Goal: Task Accomplishment & Management: Manage account settings

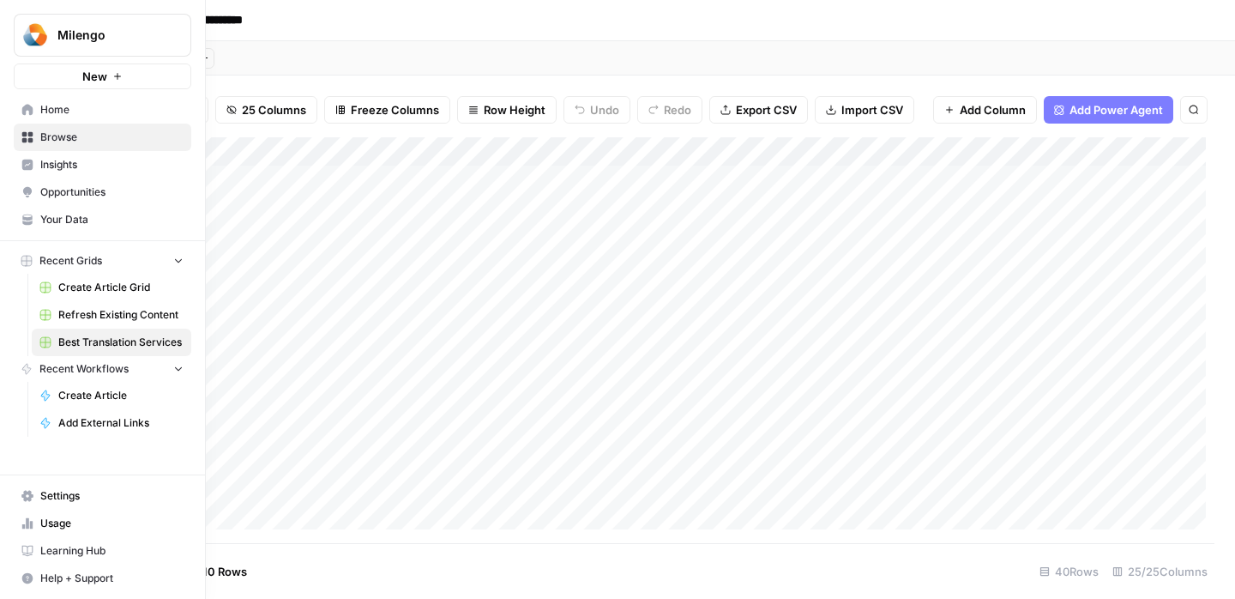
click at [85, 491] on span "Settings" at bounding box center [111, 495] width 143 height 15
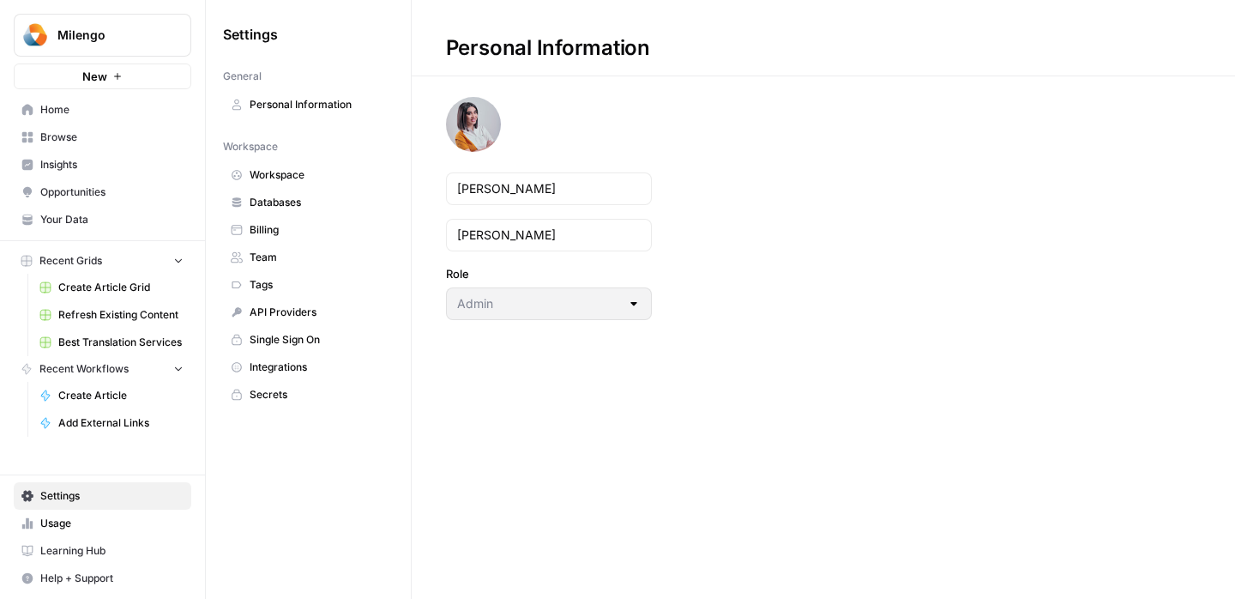
click at [293, 315] on span "API Providers" at bounding box center [318, 312] width 136 height 15
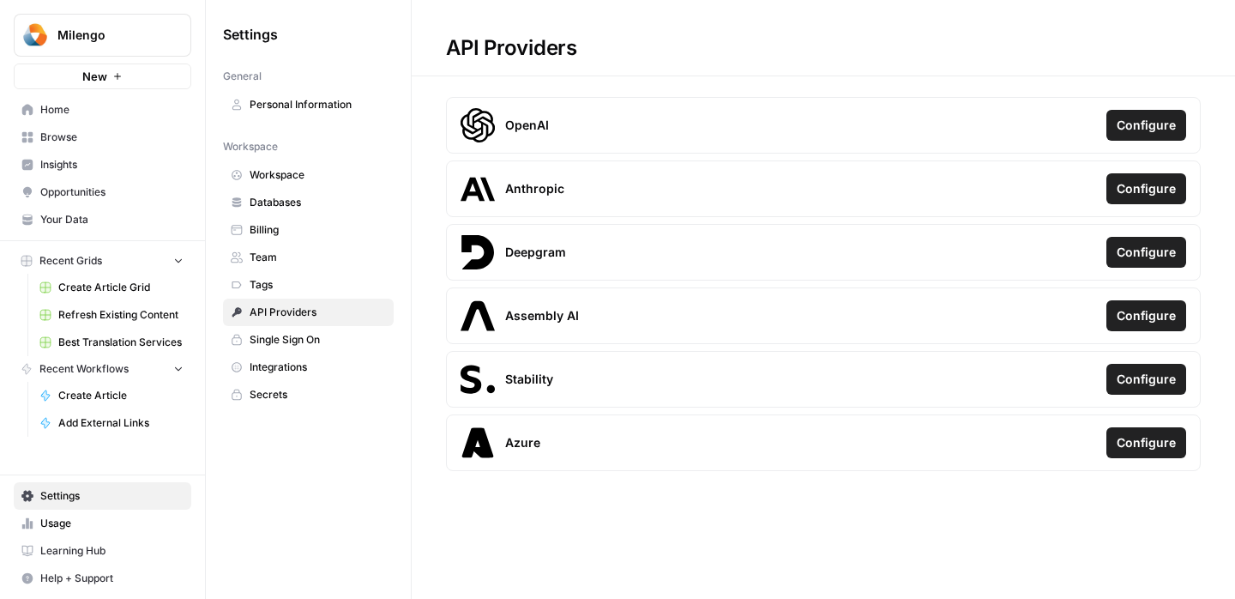
click at [283, 347] on span "Single Sign On" at bounding box center [318, 339] width 136 height 15
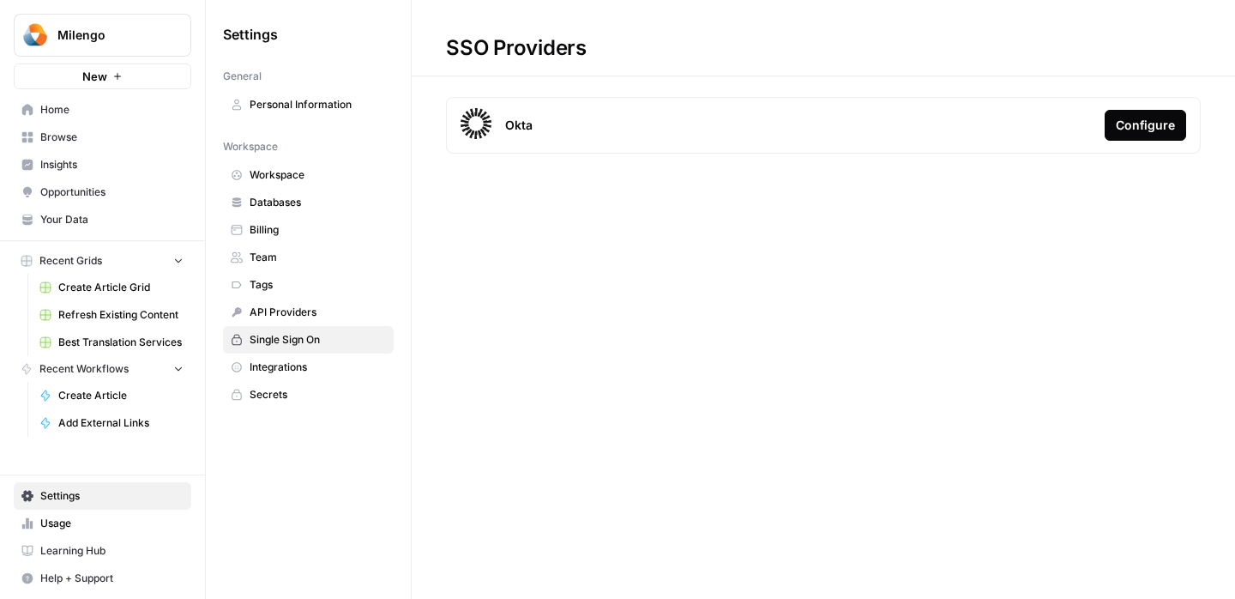
click at [281, 378] on link "Integrations" at bounding box center [308, 366] width 171 height 27
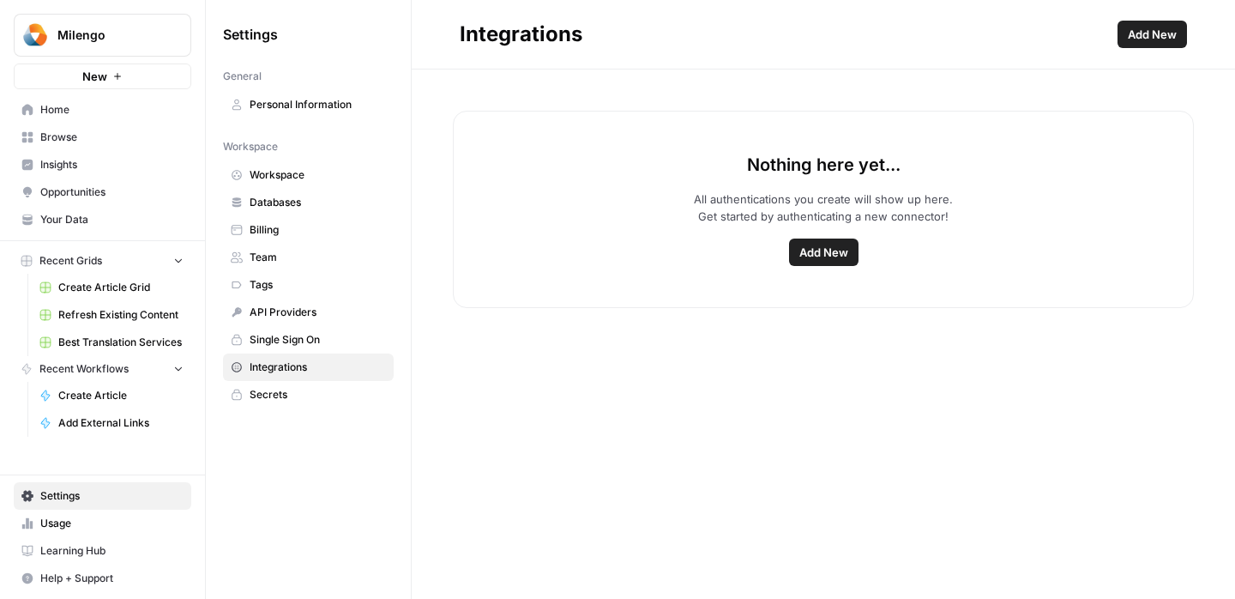
click at [280, 400] on span "Secrets" at bounding box center [318, 394] width 136 height 15
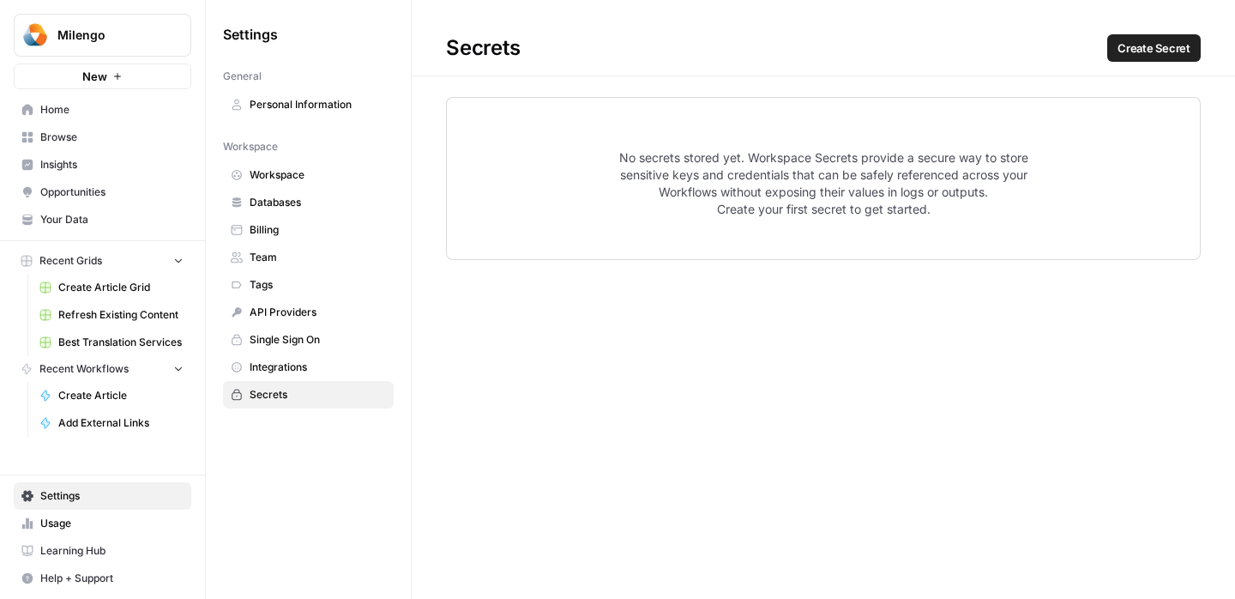
click at [317, 182] on span "Workspace" at bounding box center [318, 174] width 136 height 15
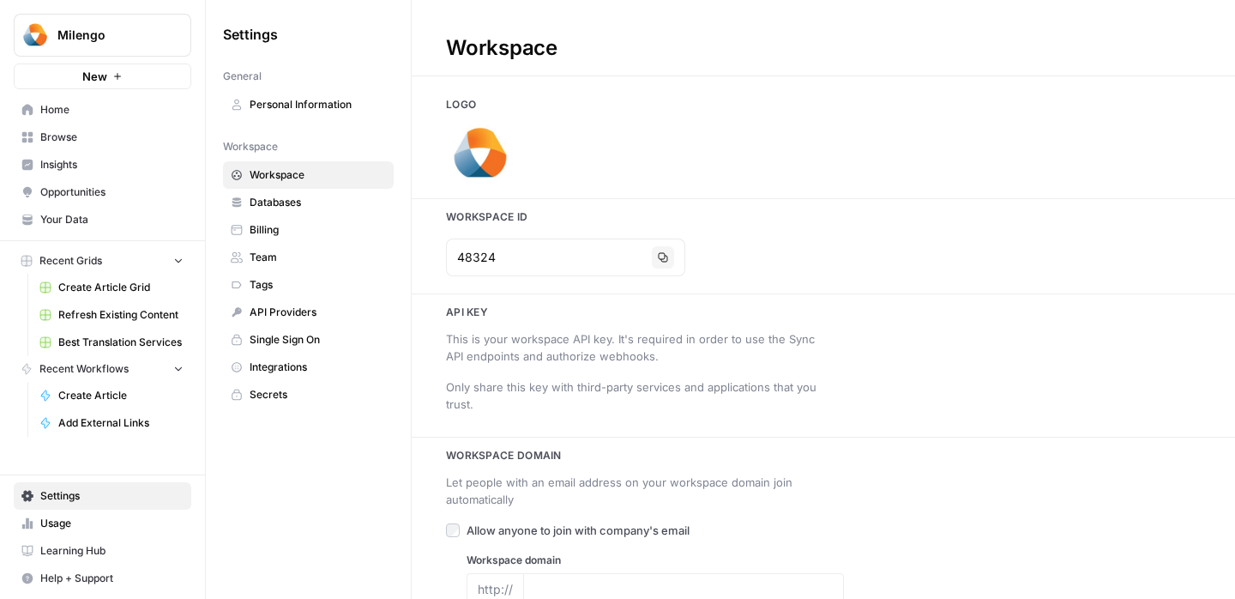
type input "[URL][DOMAIN_NAME]"
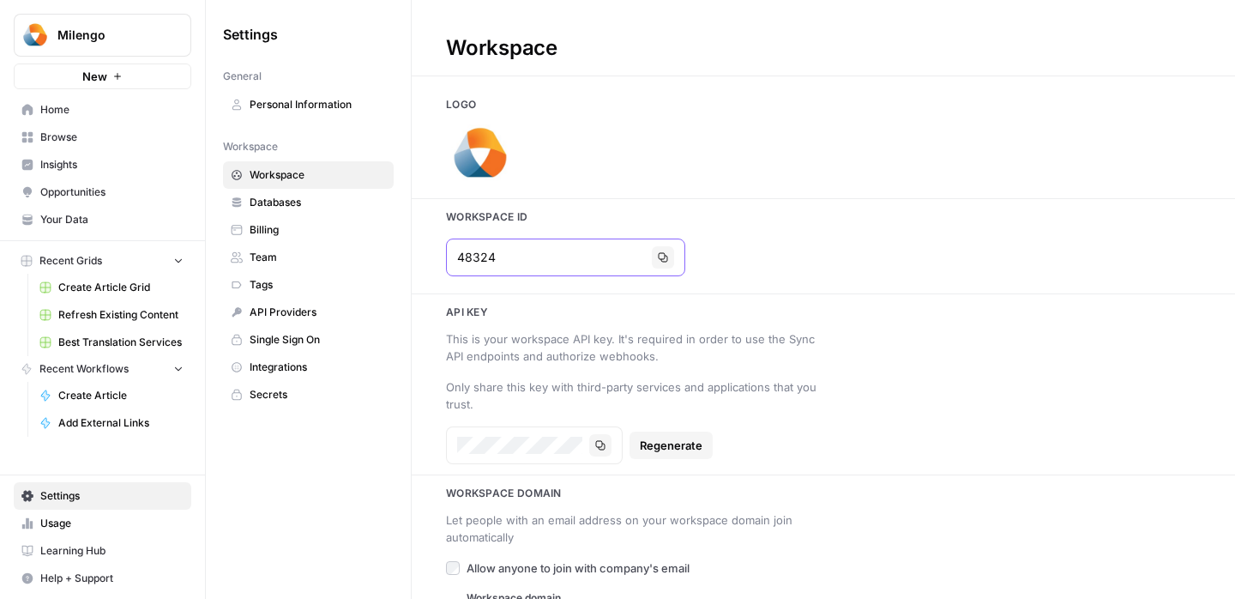
click at [658, 256] on icon "button" at bounding box center [663, 257] width 10 height 10
click at [68, 529] on span "Usage" at bounding box center [111, 523] width 143 height 15
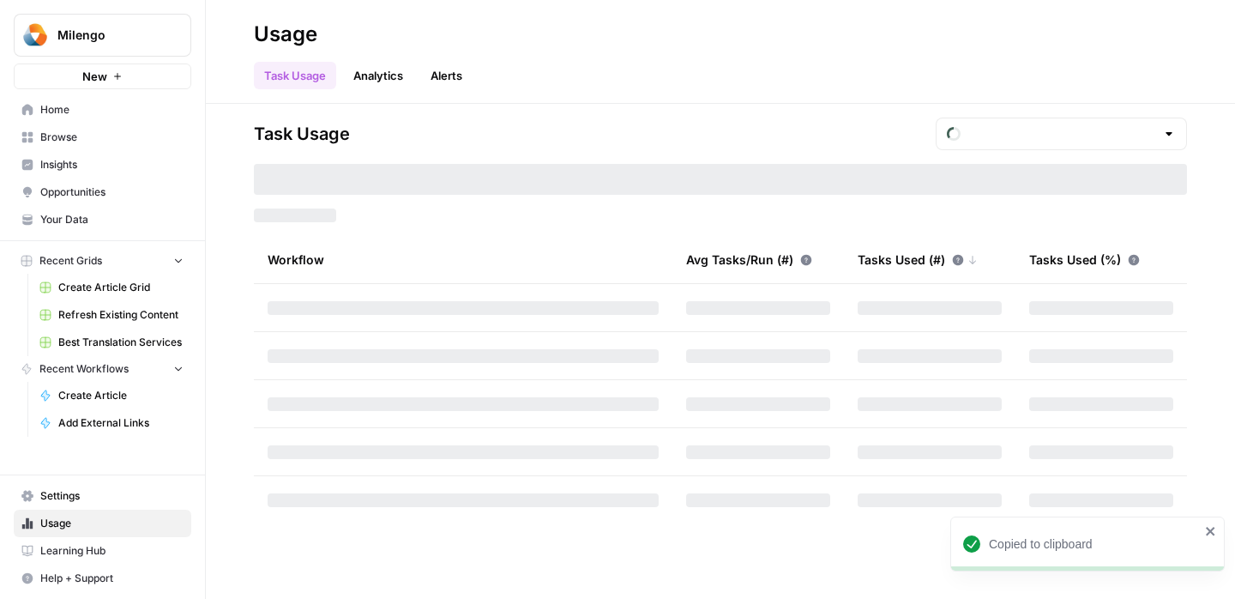
type input "October Tasks"
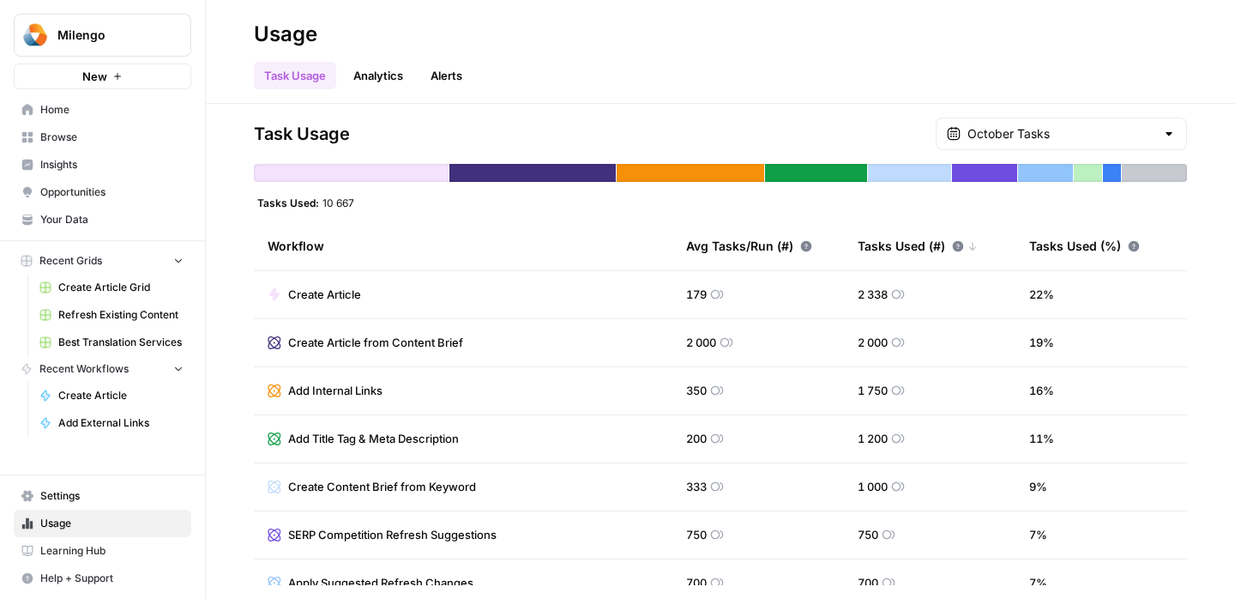
click at [78, 498] on span "Settings" at bounding box center [111, 495] width 143 height 15
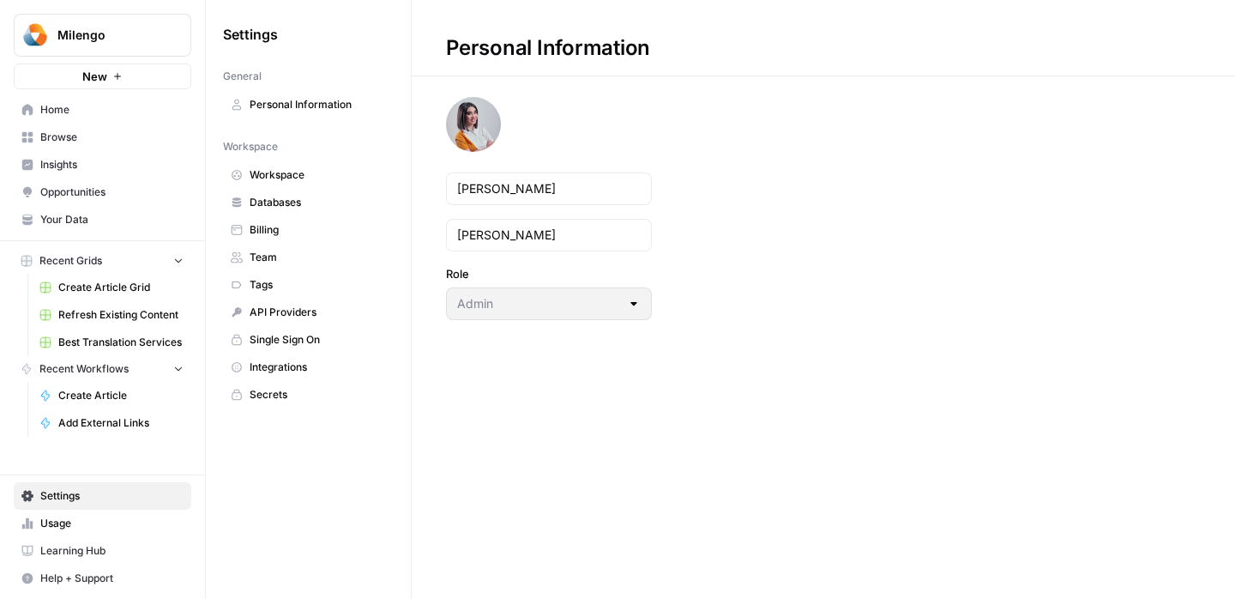
click at [293, 180] on span "Workspace" at bounding box center [318, 174] width 136 height 15
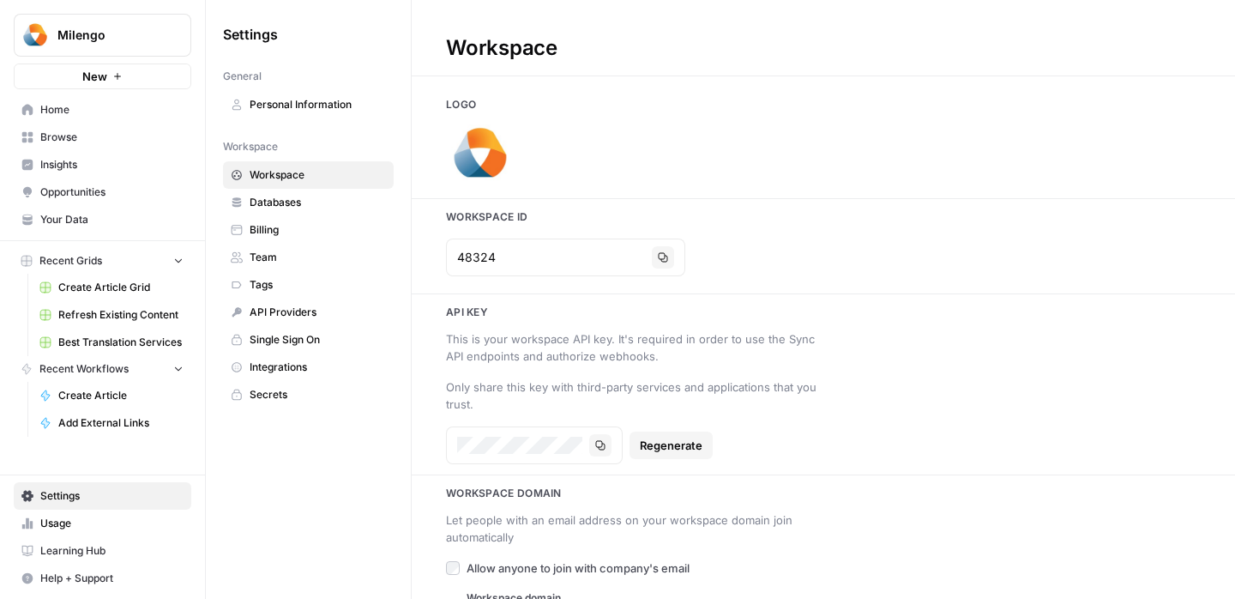
click at [277, 110] on span "Personal Information" at bounding box center [318, 104] width 136 height 15
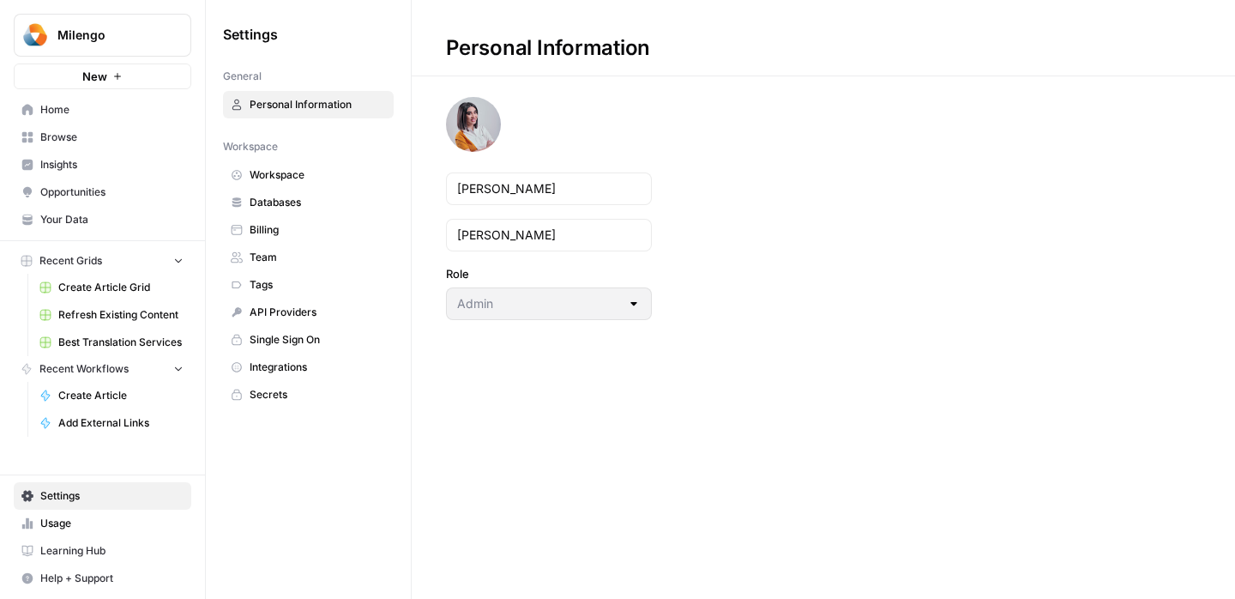
click at [305, 228] on span "Billing" at bounding box center [318, 229] width 136 height 15
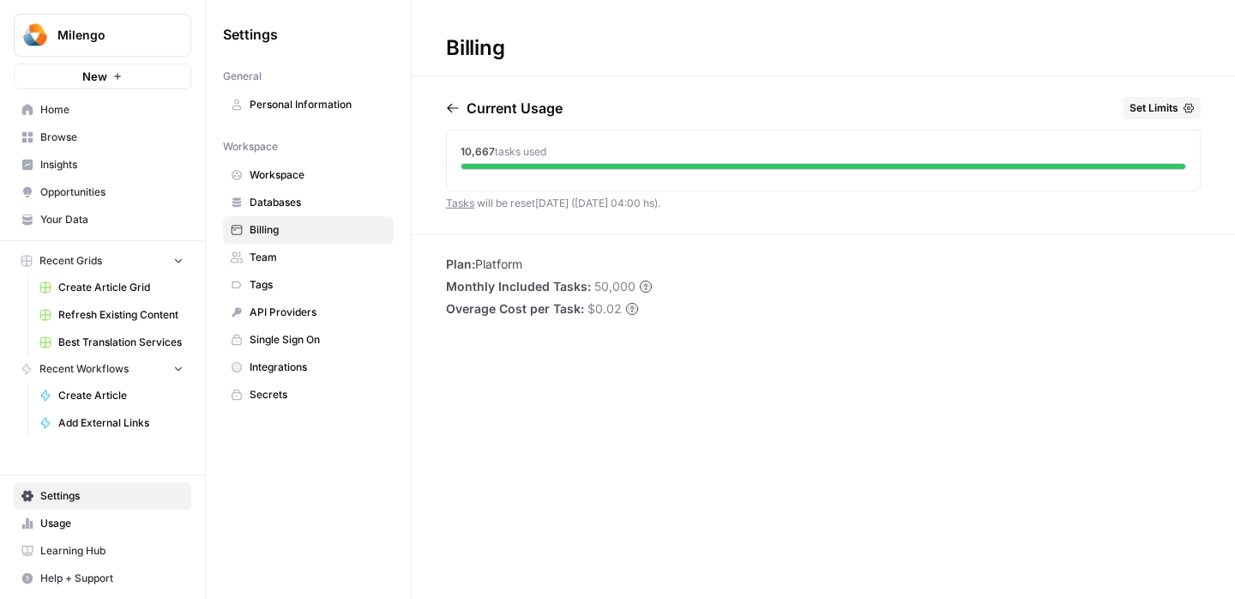
drag, startPoint x: 688, startPoint y: 207, endPoint x: 488, endPoint y: 203, distance: 199.9
click at [488, 203] on div "Current Usage Set Limits 10,667 tasks used Tasks will be reset [DATE] ([DATE] 0…" at bounding box center [823, 165] width 755 height 137
click at [532, 234] on hr at bounding box center [824, 234] width 824 height 1
click at [119, 346] on span "Best Translation Services" at bounding box center [120, 342] width 125 height 15
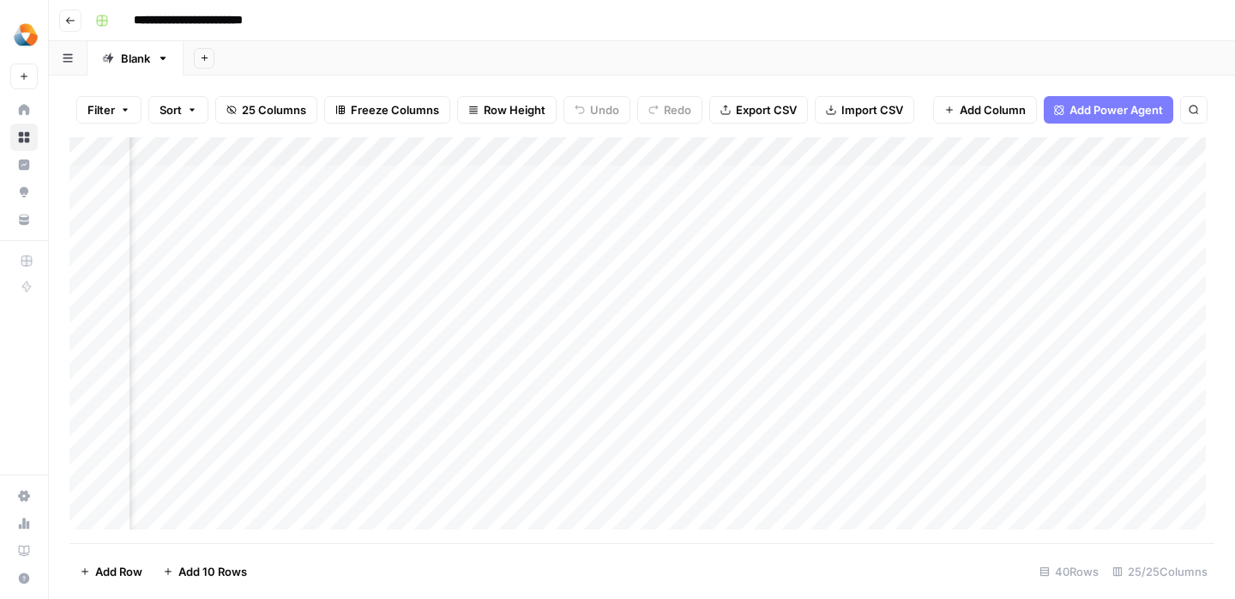
scroll to position [0, 451]
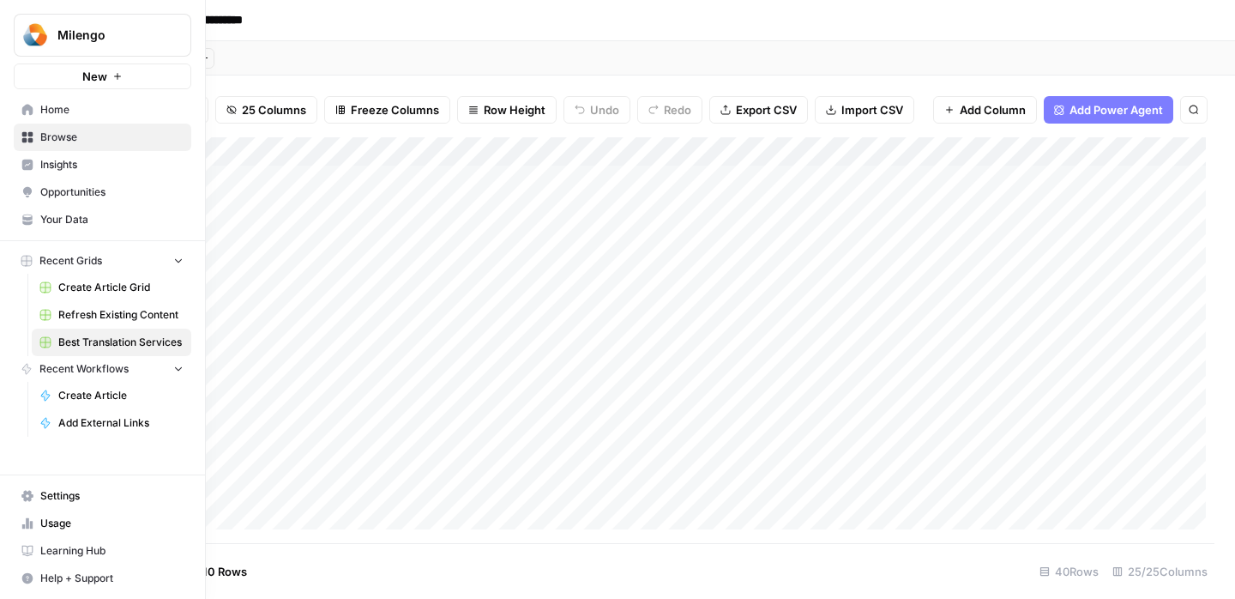
click at [65, 321] on span "Refresh Existing Content" at bounding box center [120, 314] width 125 height 15
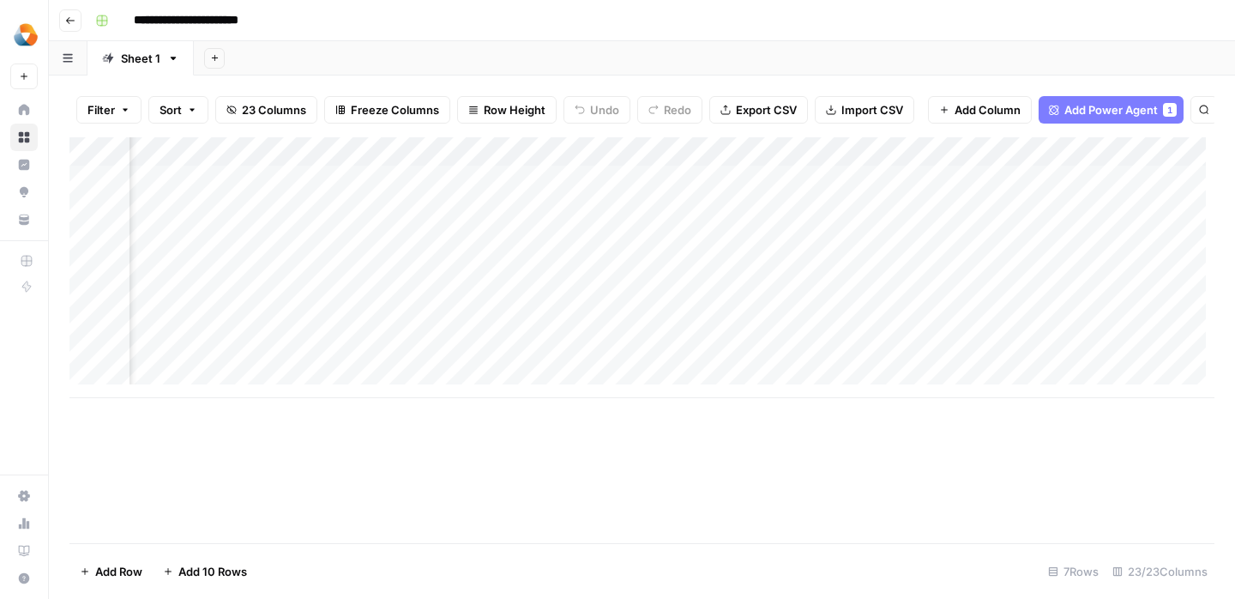
scroll to position [0, 3594]
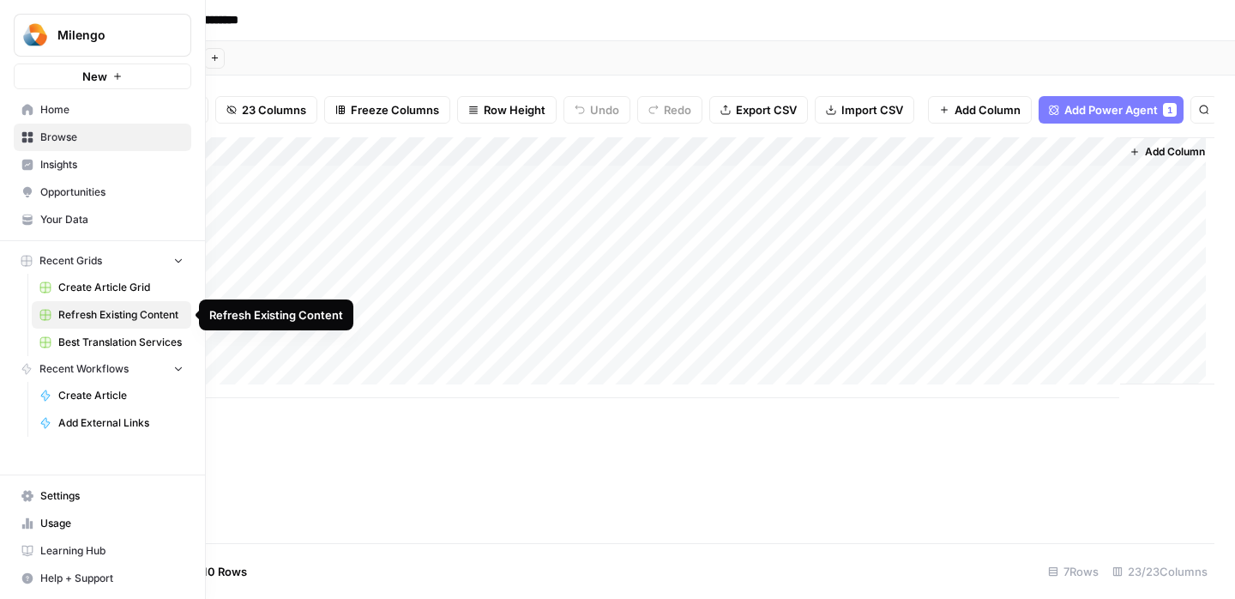
click at [98, 285] on span "Create Article Grid" at bounding box center [120, 287] width 125 height 15
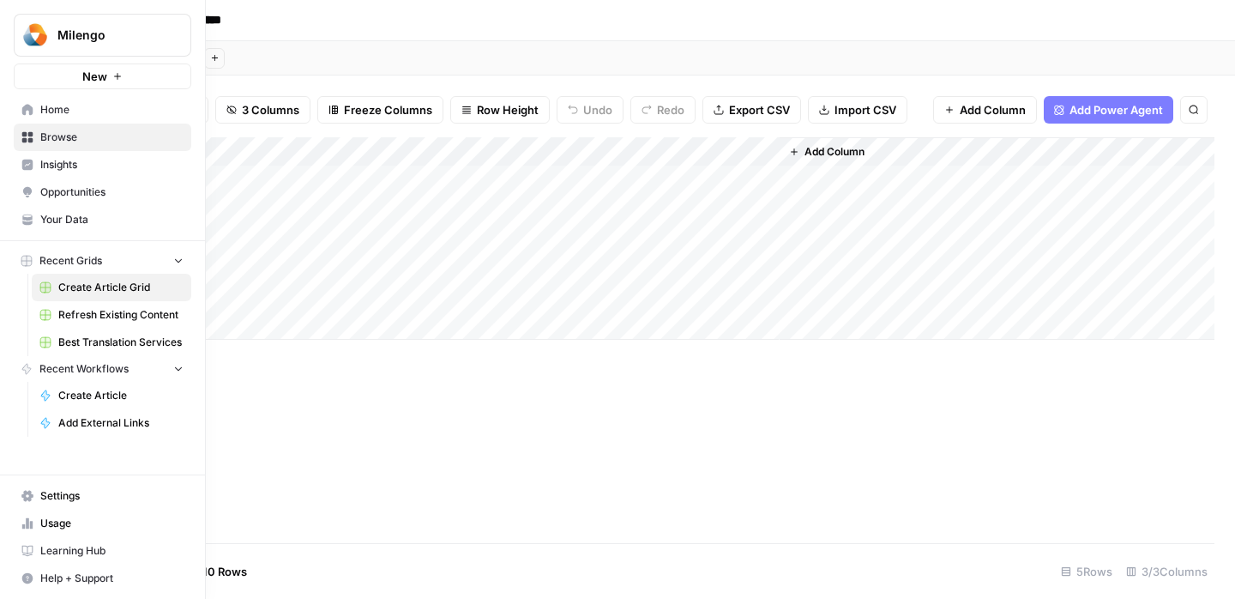
click at [86, 348] on span "Best Translation Services" at bounding box center [120, 342] width 125 height 15
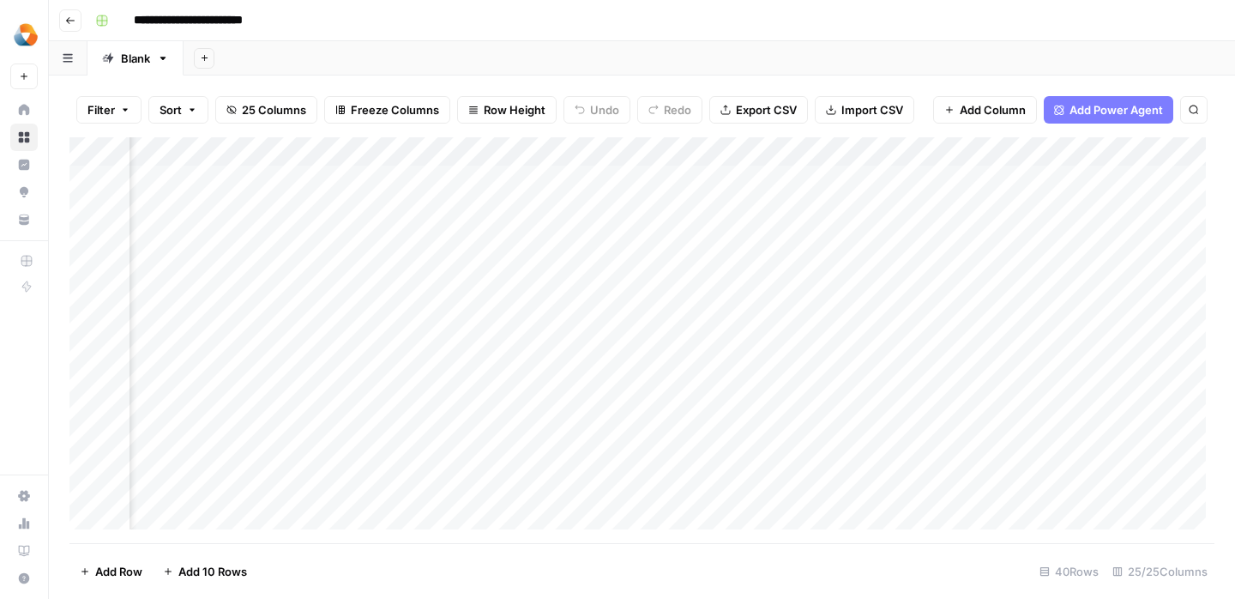
scroll to position [0, 434]
click at [75, 52] on button "button" at bounding box center [68, 57] width 39 height 33
click at [372, 115] on span "Freeze Columns" at bounding box center [395, 109] width 88 height 17
click at [573, 73] on div "Add Sheet" at bounding box center [710, 58] width 1052 height 34
click at [549, 416] on div "Add Column" at bounding box center [641, 340] width 1145 height 406
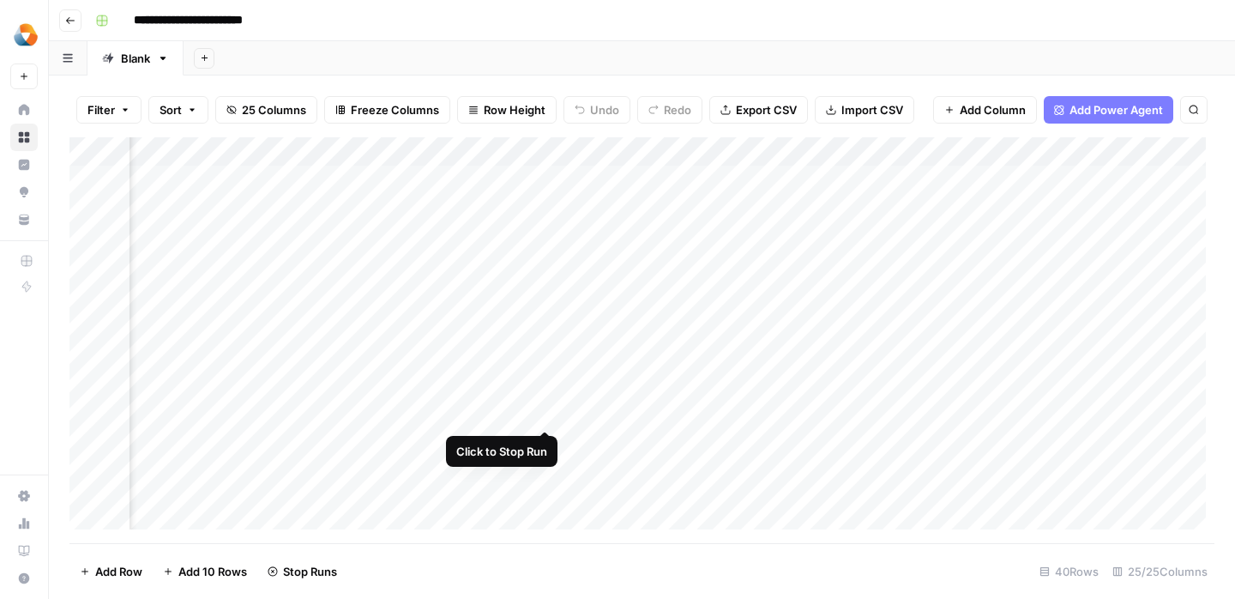
click at [545, 414] on div "Add Column" at bounding box center [641, 340] width 1145 height 406
click at [520, 413] on div "Add Column" at bounding box center [641, 340] width 1145 height 406
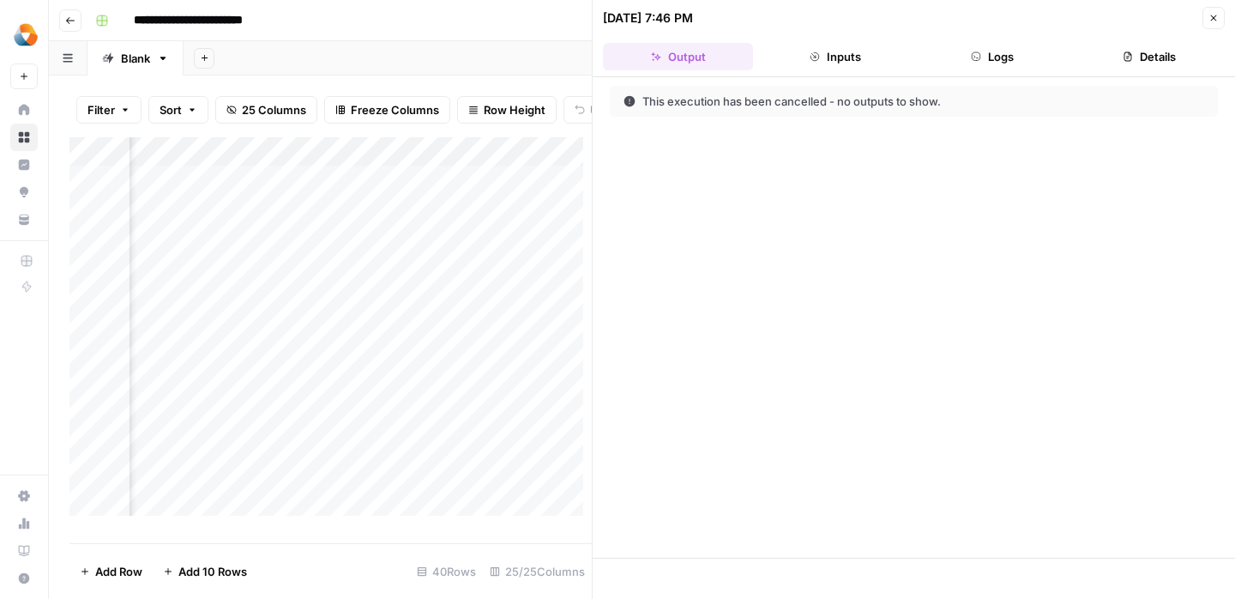
click at [796, 64] on button "Inputs" at bounding box center [835, 56] width 150 height 27
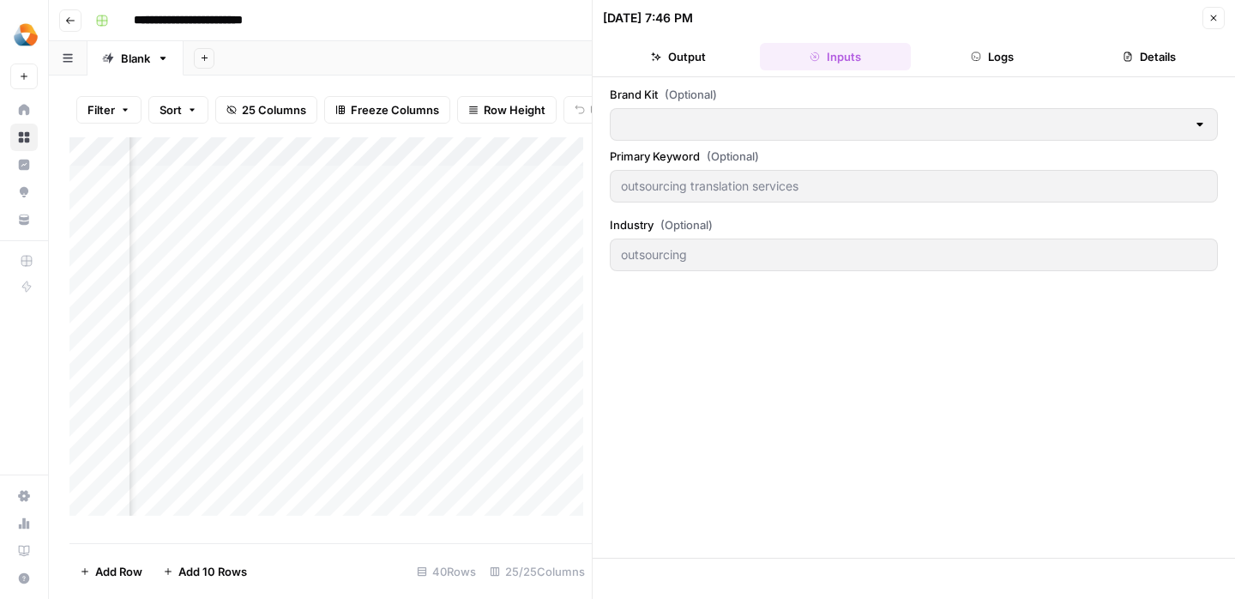
click at [1004, 46] on button "Logs" at bounding box center [993, 56] width 150 height 27
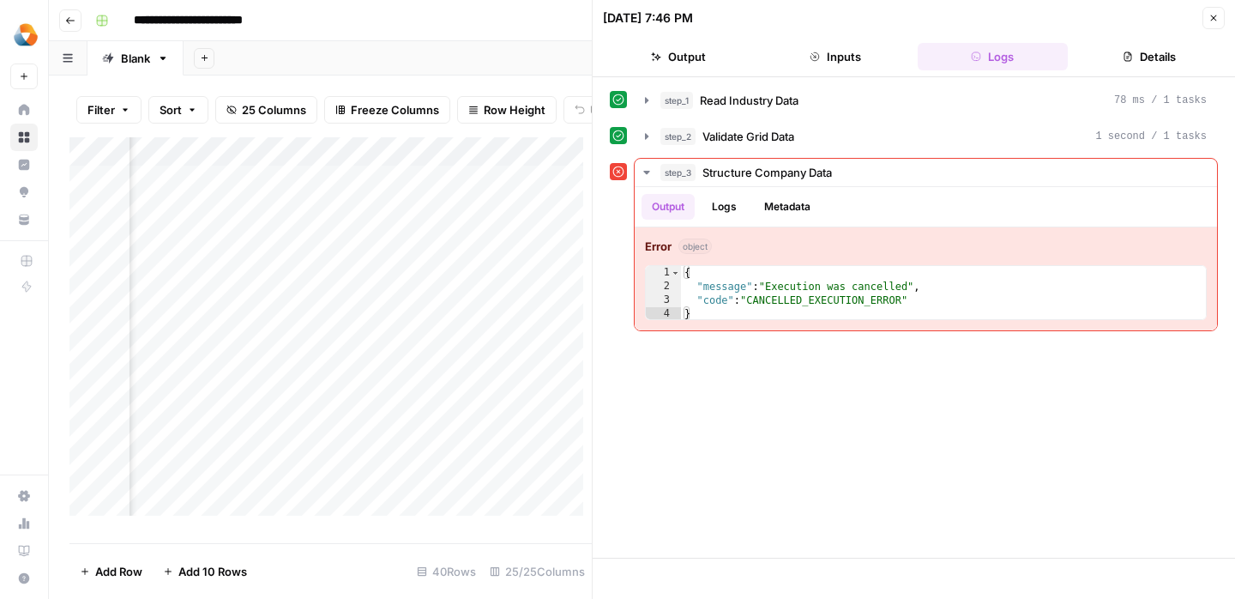
click at [1152, 51] on button "Details" at bounding box center [1150, 56] width 150 height 27
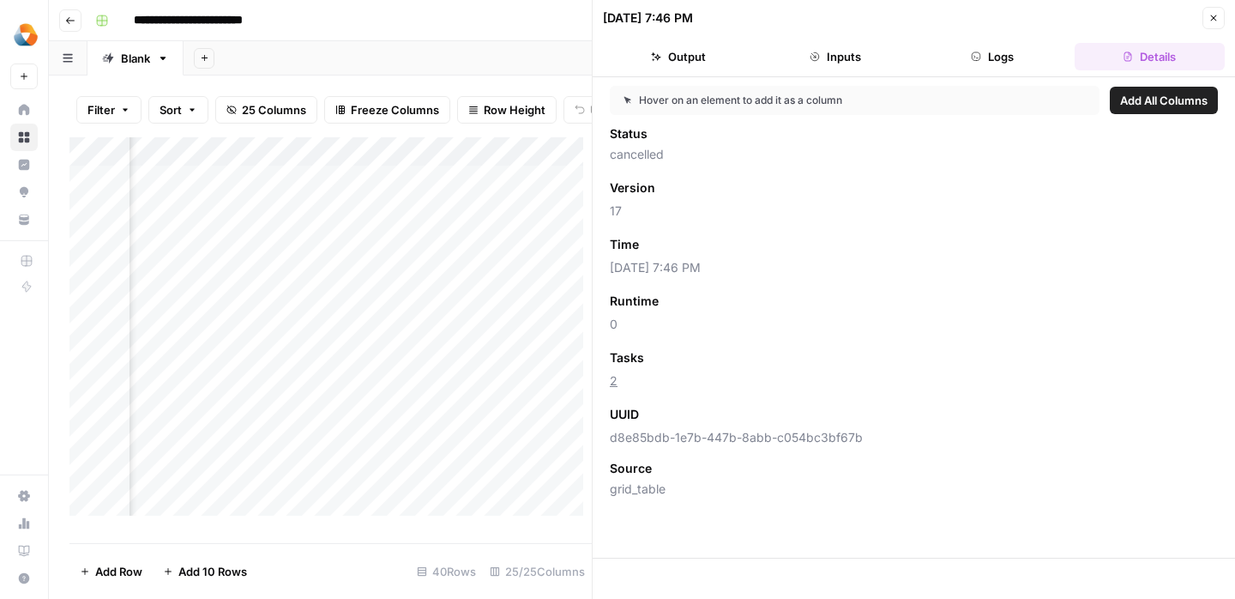
click at [1213, 23] on button "Close" at bounding box center [1214, 18] width 22 height 22
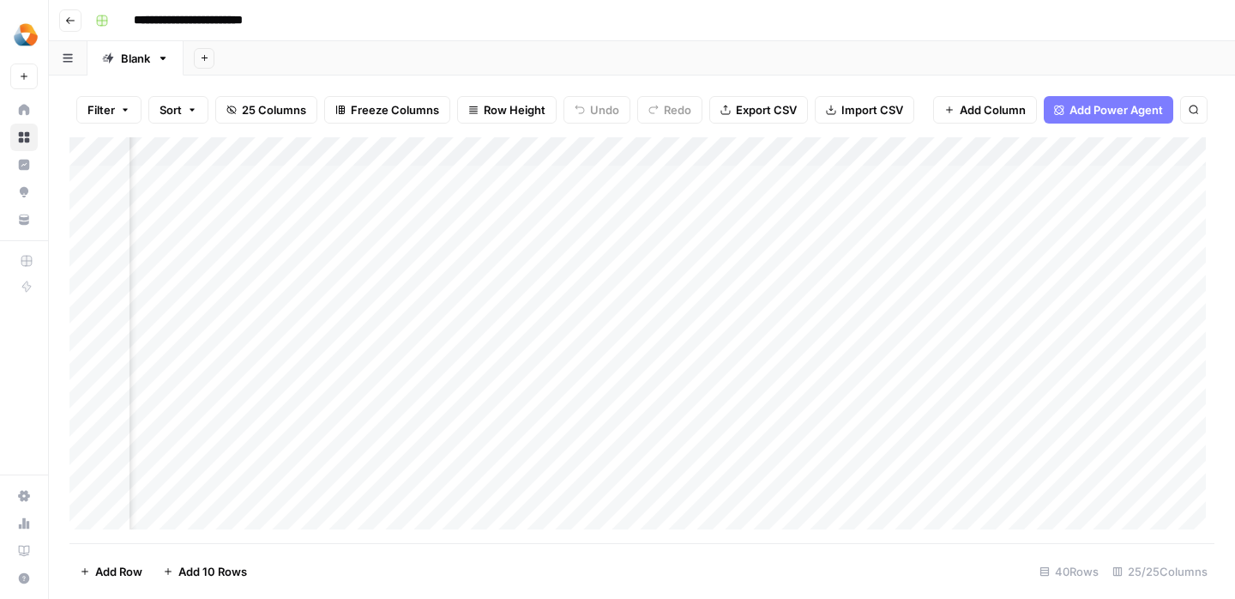
scroll to position [0, 228]
click at [131, 62] on div "Blank" at bounding box center [135, 58] width 29 height 17
click at [164, 60] on icon "button" at bounding box center [163, 58] width 12 height 12
click at [303, 39] on header "**********" at bounding box center [642, 20] width 1187 height 41
